Goal: Navigation & Orientation: Find specific page/section

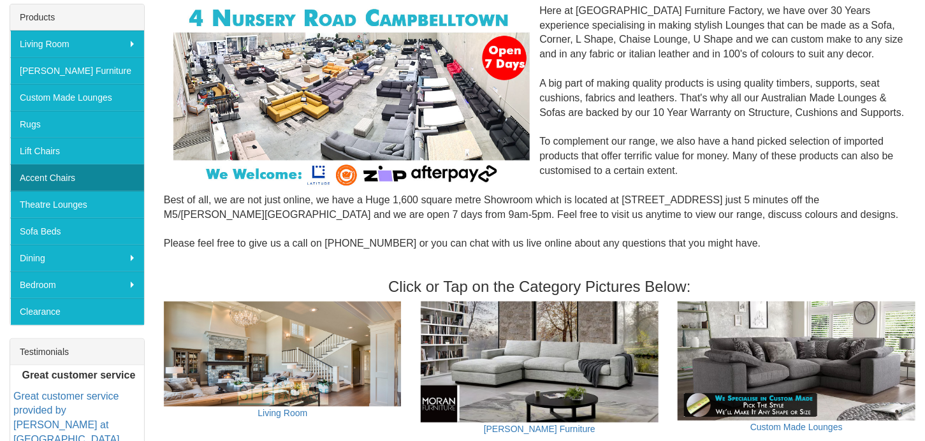
scroll to position [204, 0]
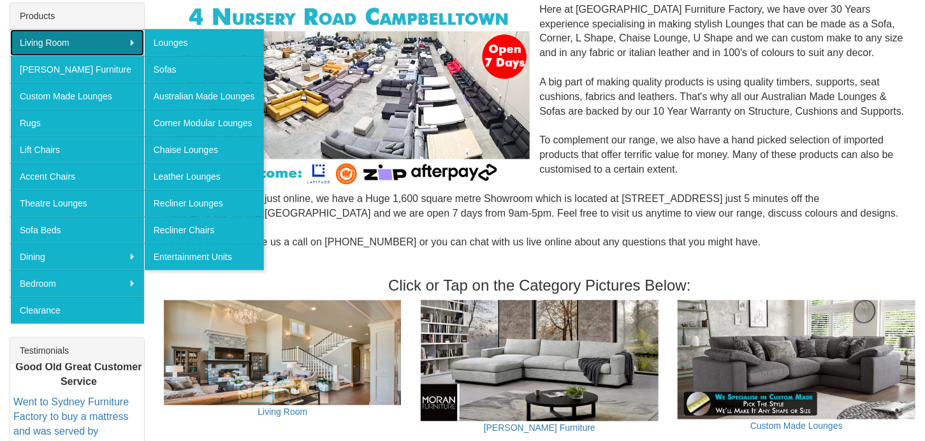
click at [62, 43] on link "Living Room" at bounding box center [77, 42] width 134 height 27
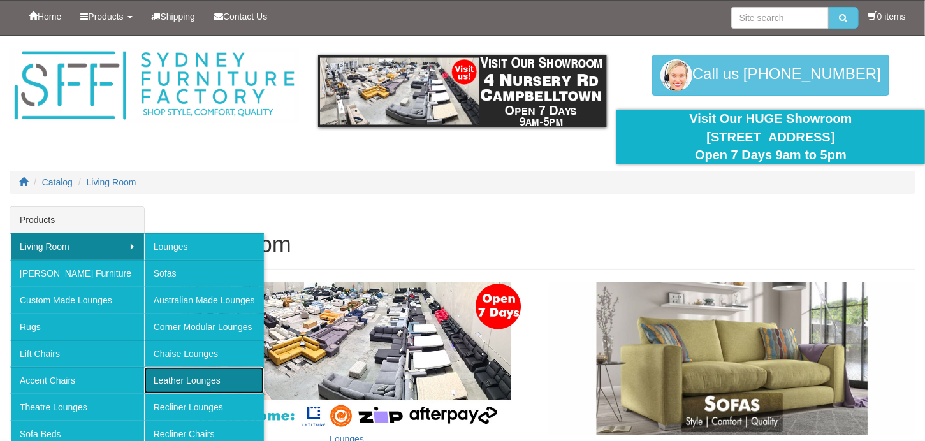
click at [188, 380] on link "Leather Lounges" at bounding box center [204, 380] width 120 height 27
